Goal: Information Seeking & Learning: Learn about a topic

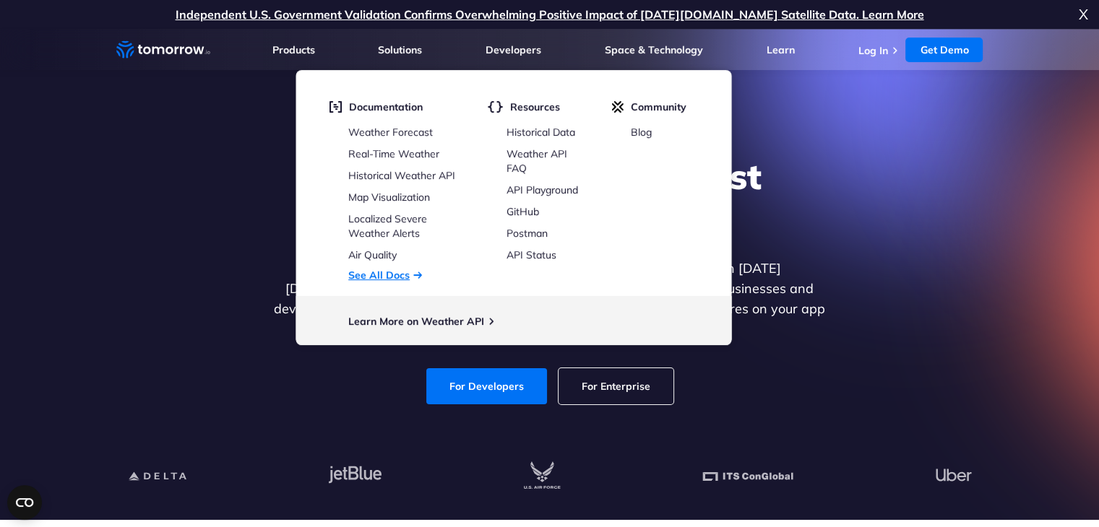
click at [394, 275] on link "See All Docs" at bounding box center [378, 275] width 61 height 13
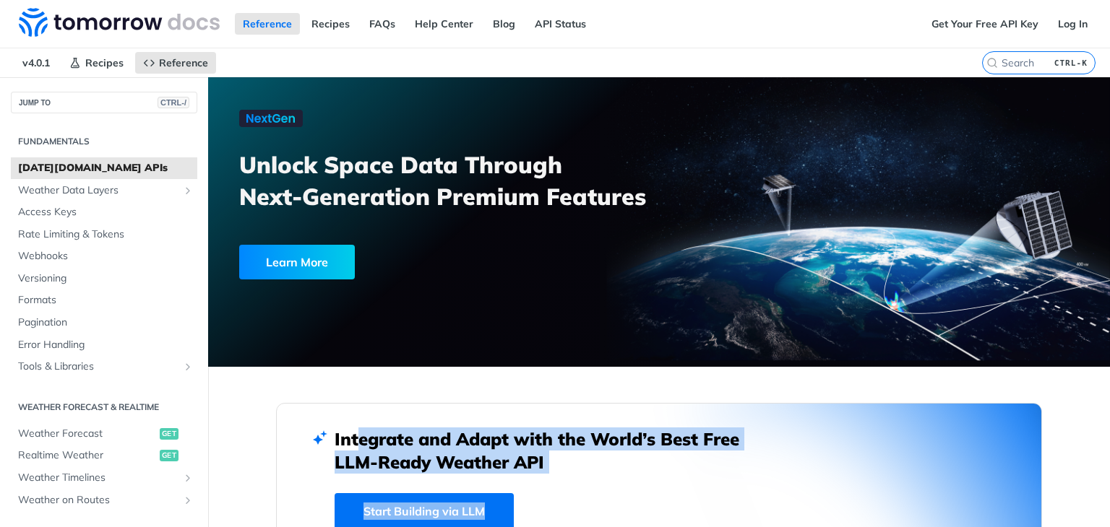
drag, startPoint x: 344, startPoint y: 433, endPoint x: 604, endPoint y: 473, distance: 263.1
click at [604, 473] on div "Integrate and Adapt with the World’s Best Free LLM-Ready Weather API Start Buil…" at bounding box center [658, 479] width 649 height 102
click at [277, 27] on link "Reference" at bounding box center [267, 24] width 65 height 22
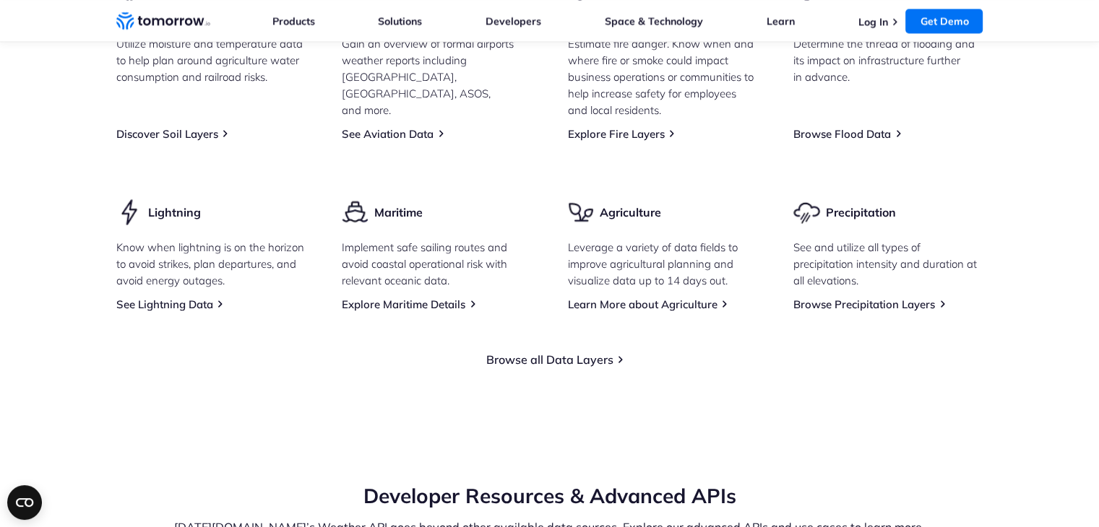
scroll to position [2127, 0]
click at [569, 366] on link "Browse all Data Layers" at bounding box center [549, 358] width 127 height 14
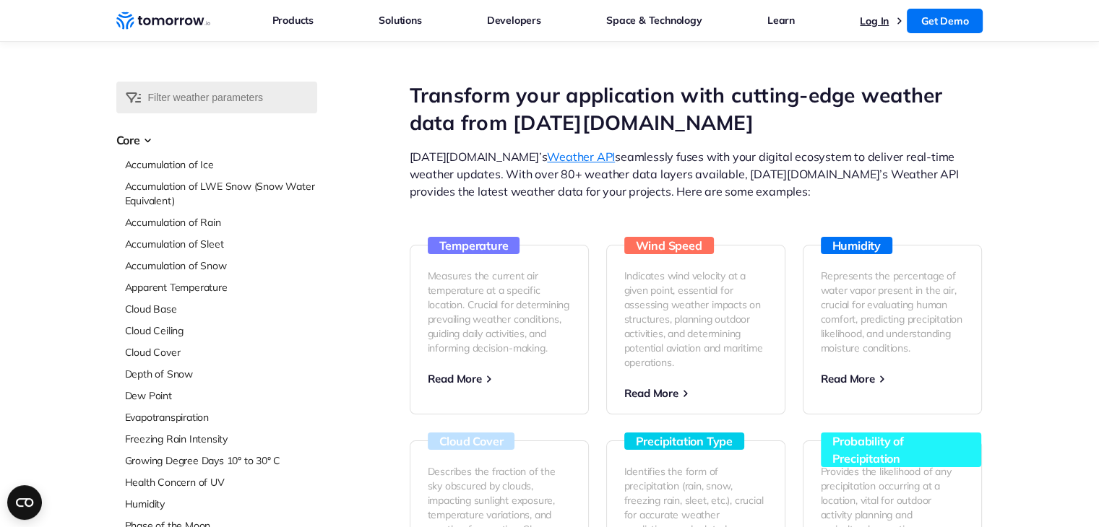
drag, startPoint x: 880, startPoint y: 23, endPoint x: 864, endPoint y: 22, distance: 16.0
click at [864, 22] on link "Log In" at bounding box center [874, 20] width 29 height 13
